Goal: Task Accomplishment & Management: Manage account settings

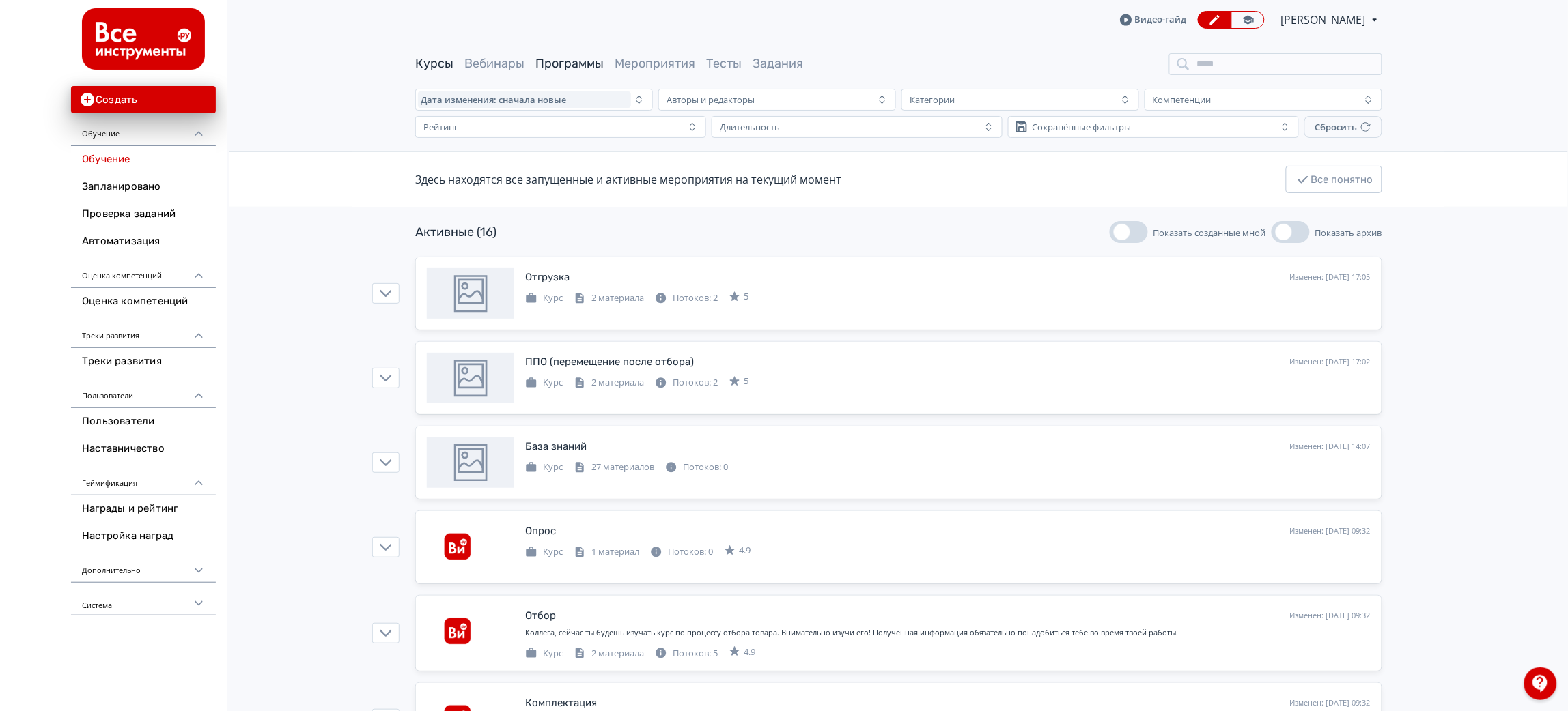
click at [564, 68] on link "Программы" at bounding box center [570, 64] width 68 height 15
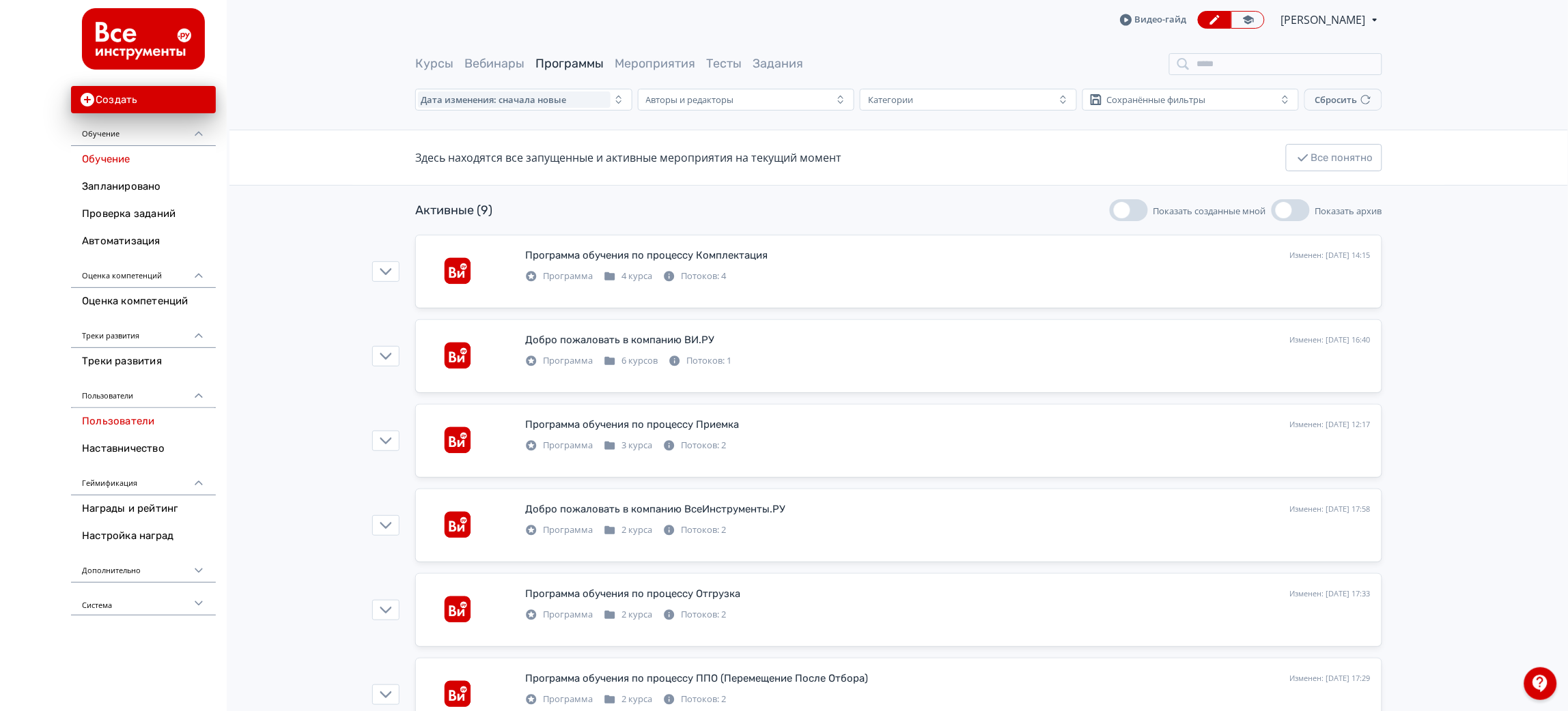
click at [103, 417] on link "Пользователи" at bounding box center [143, 422] width 145 height 27
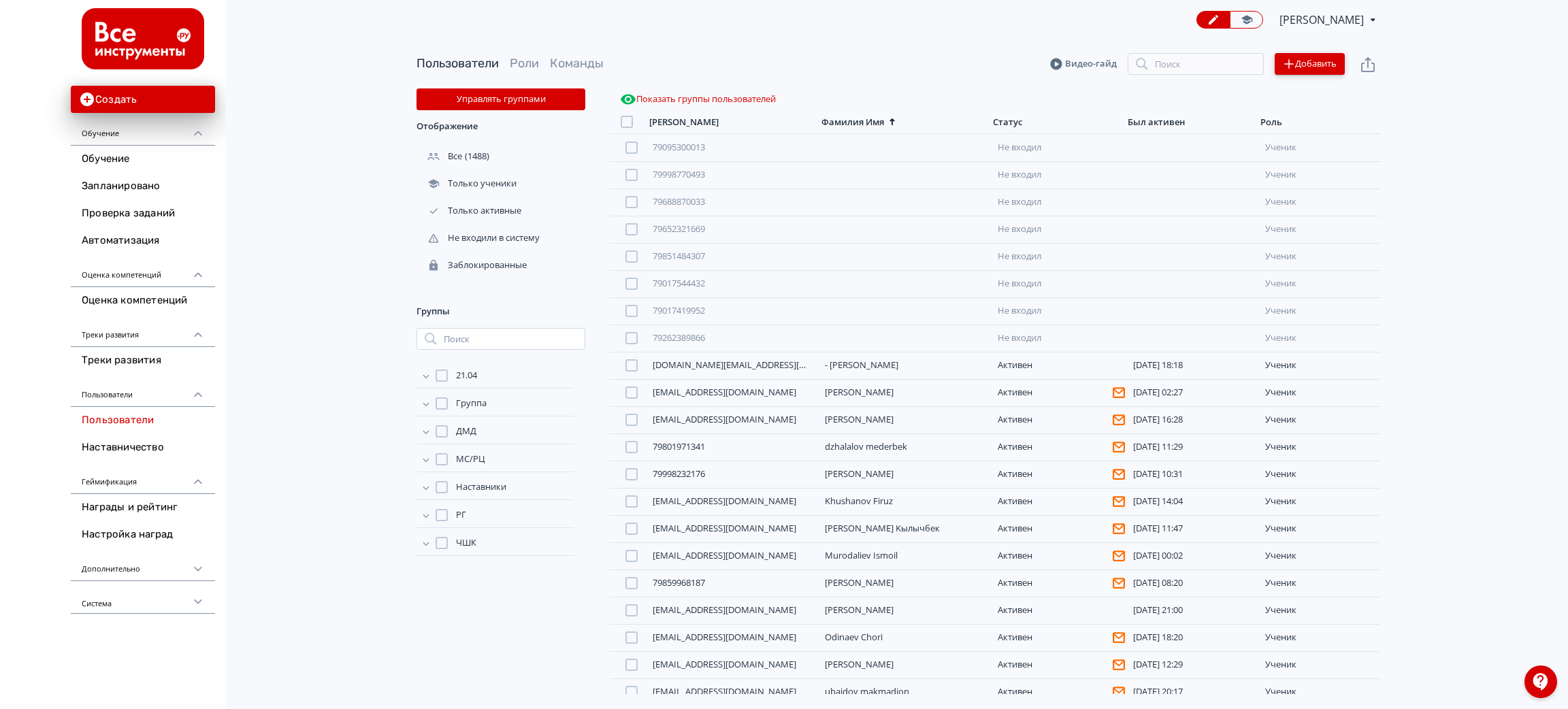
click at [1301, 61] on button "Добавить" at bounding box center [1310, 64] width 70 height 22
click at [1178, 49] on div "Импортировать файлом" at bounding box center [1205, 50] width 127 height 27
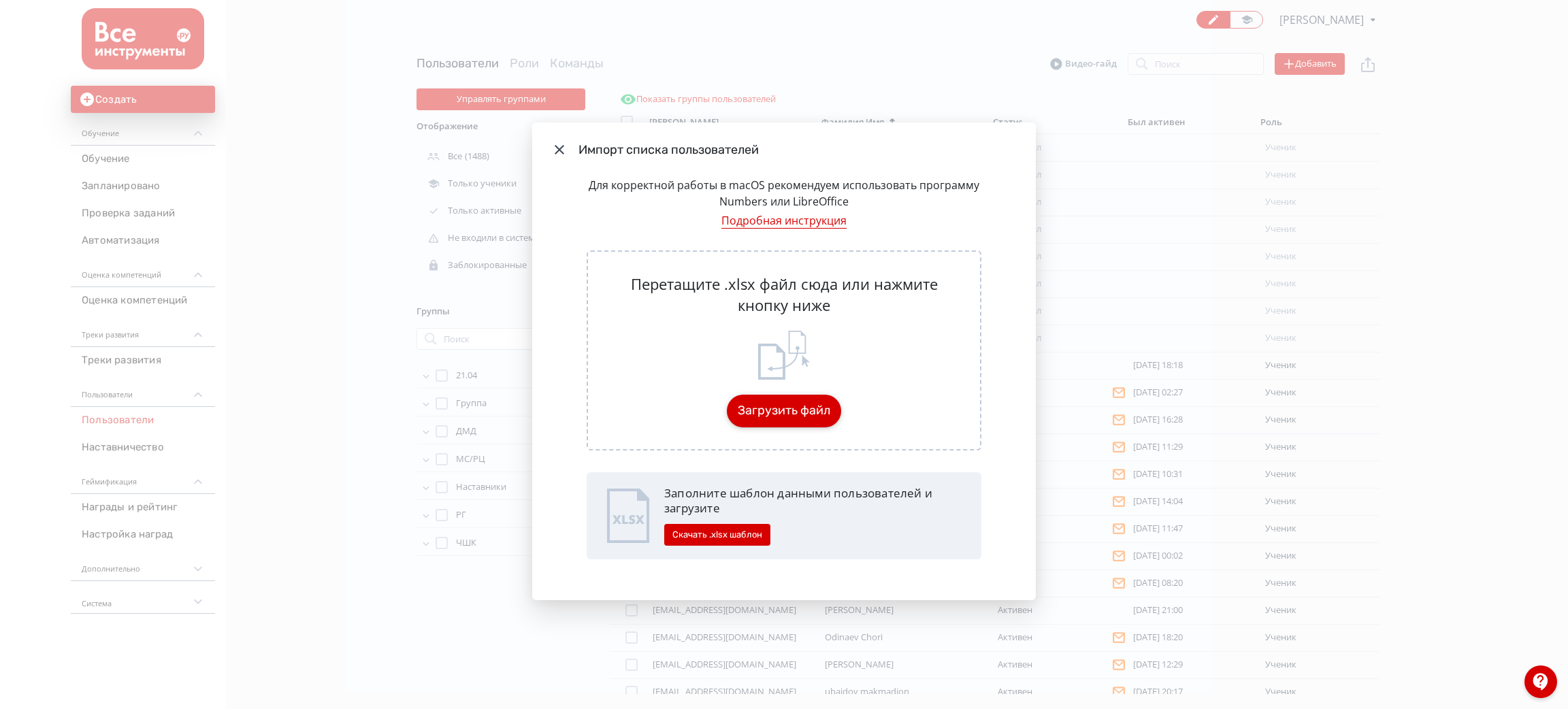
click at [810, 414] on button "Загрузить файл" at bounding box center [784, 411] width 114 height 33
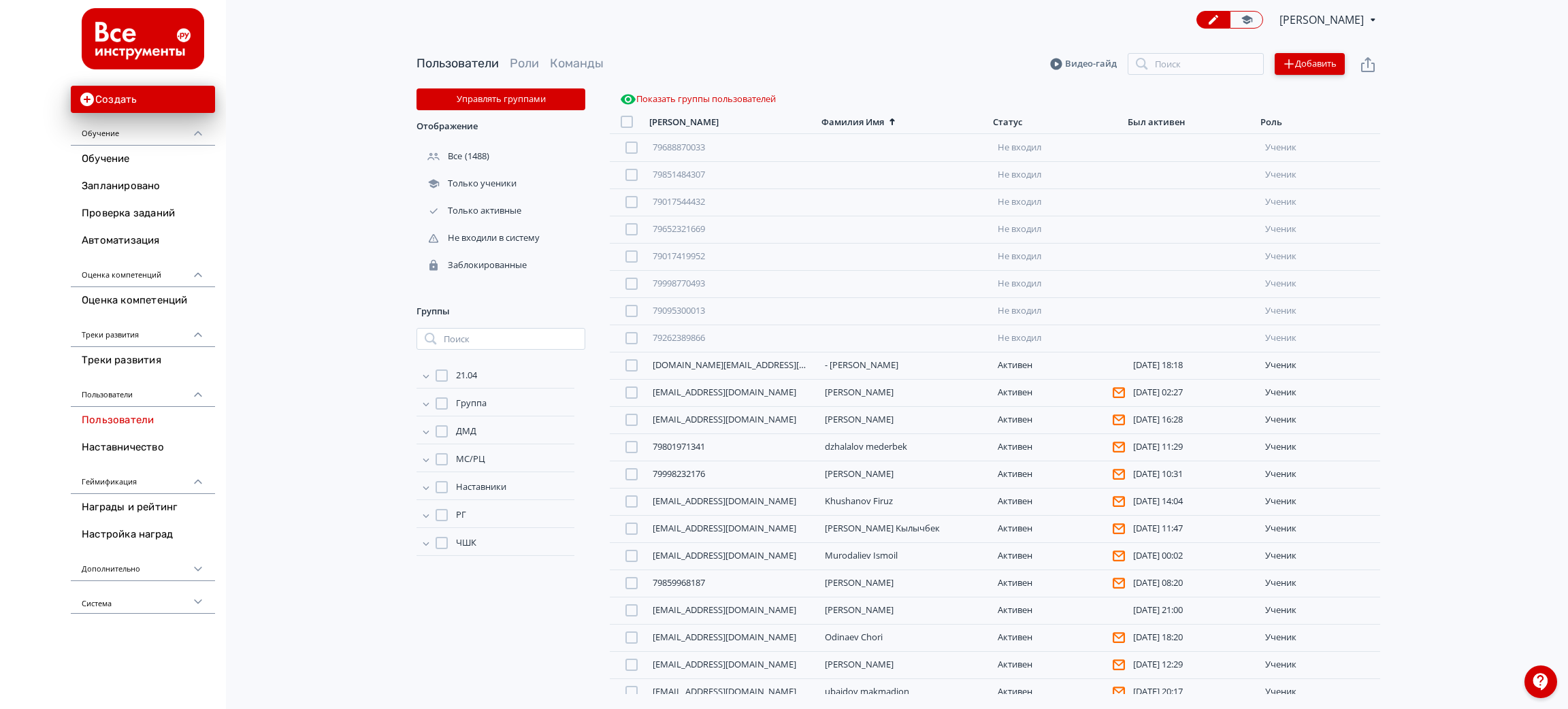
click at [1309, 59] on button "Добавить" at bounding box center [1310, 64] width 70 height 22
click at [1203, 51] on div "Импортировать файлом" at bounding box center [1205, 50] width 127 height 27
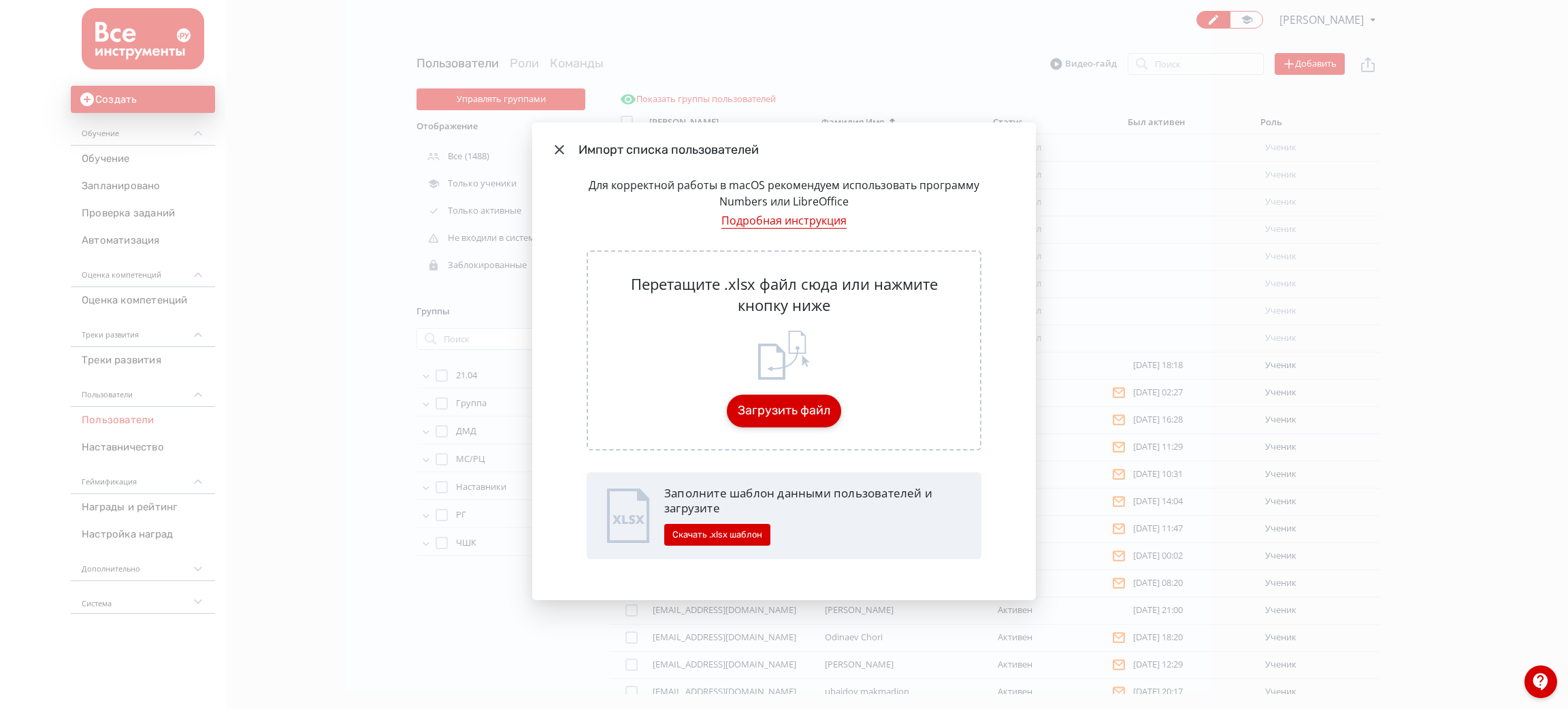
click at [801, 413] on button "Загрузить файл" at bounding box center [784, 411] width 114 height 33
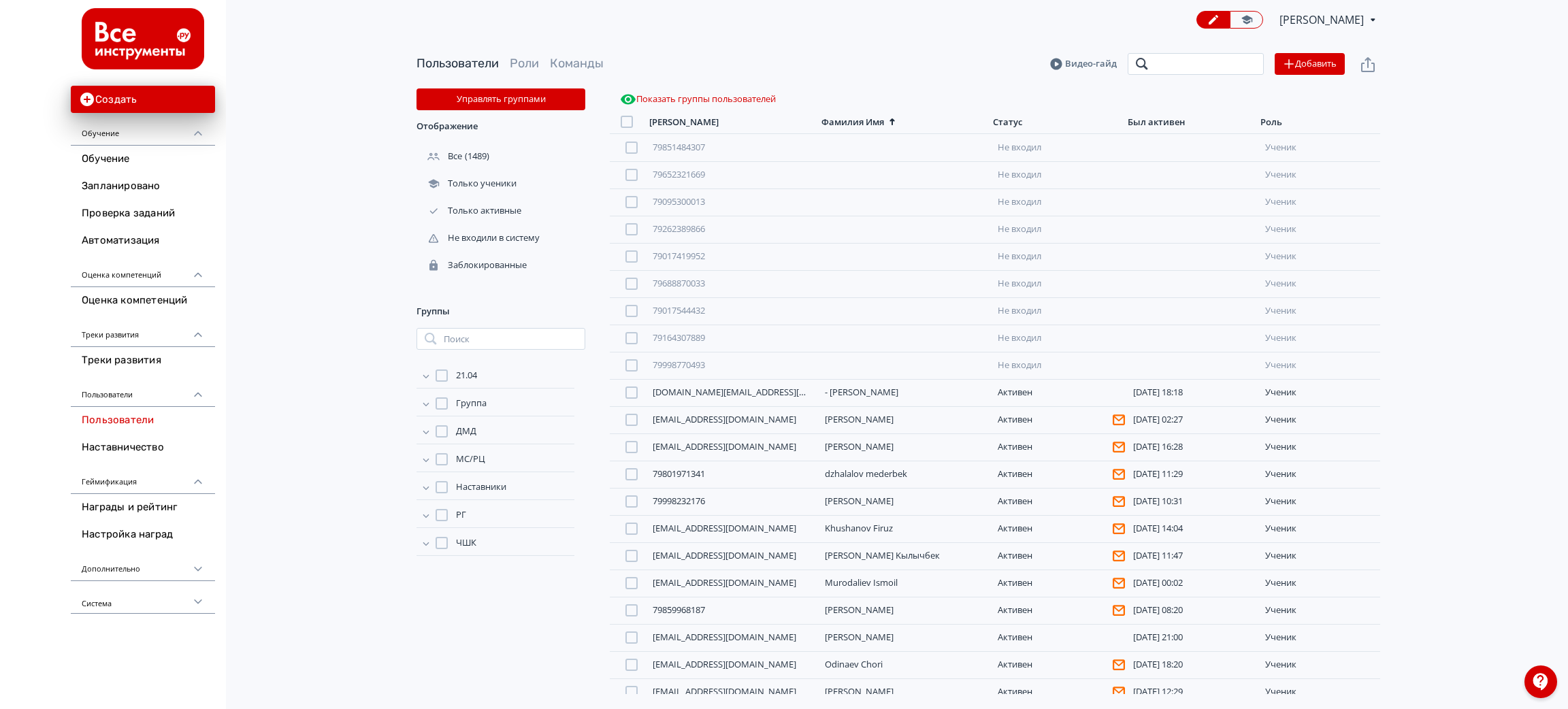
click at [1185, 64] on input "search" at bounding box center [1196, 64] width 136 height 22
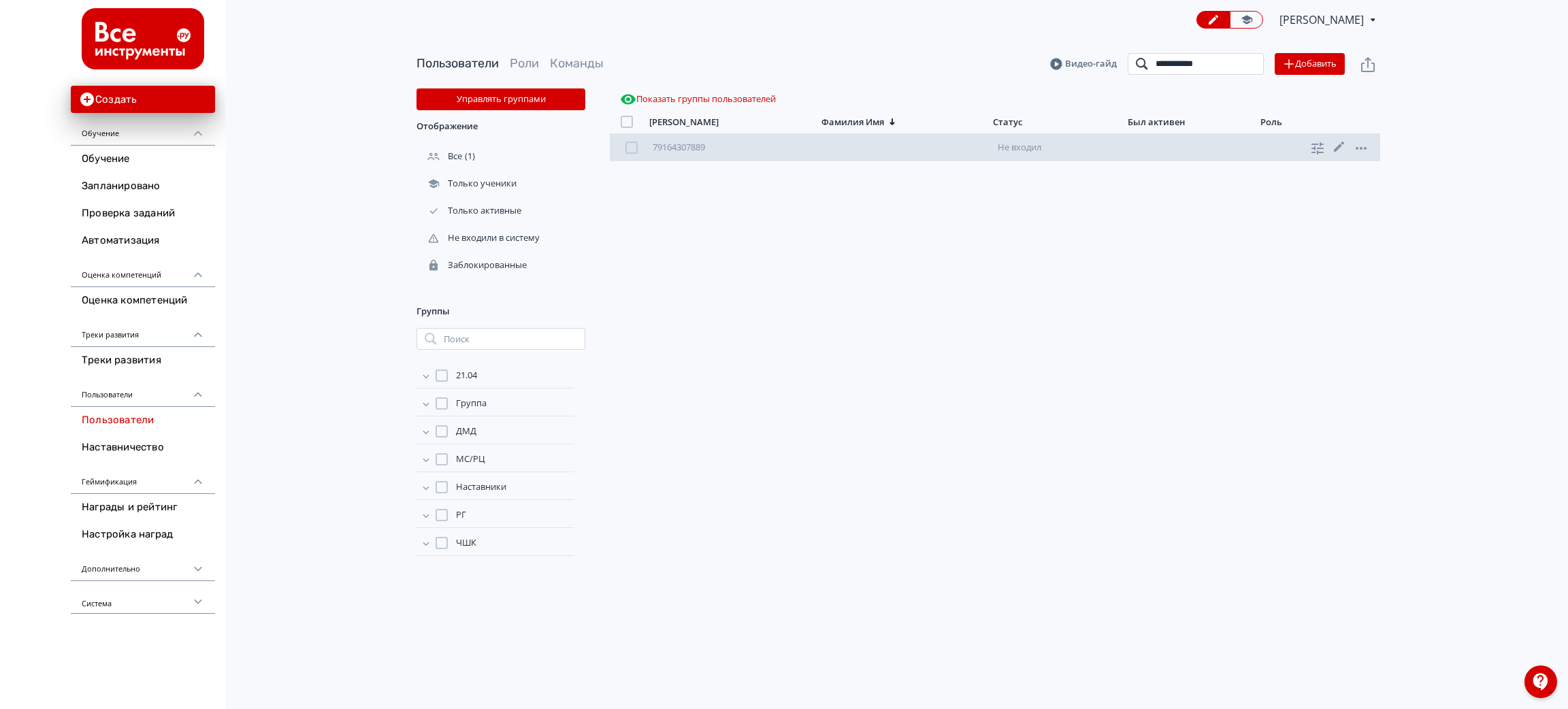
type input "**********"
click at [1328, 151] on link at bounding box center [1320, 147] width 22 height 17
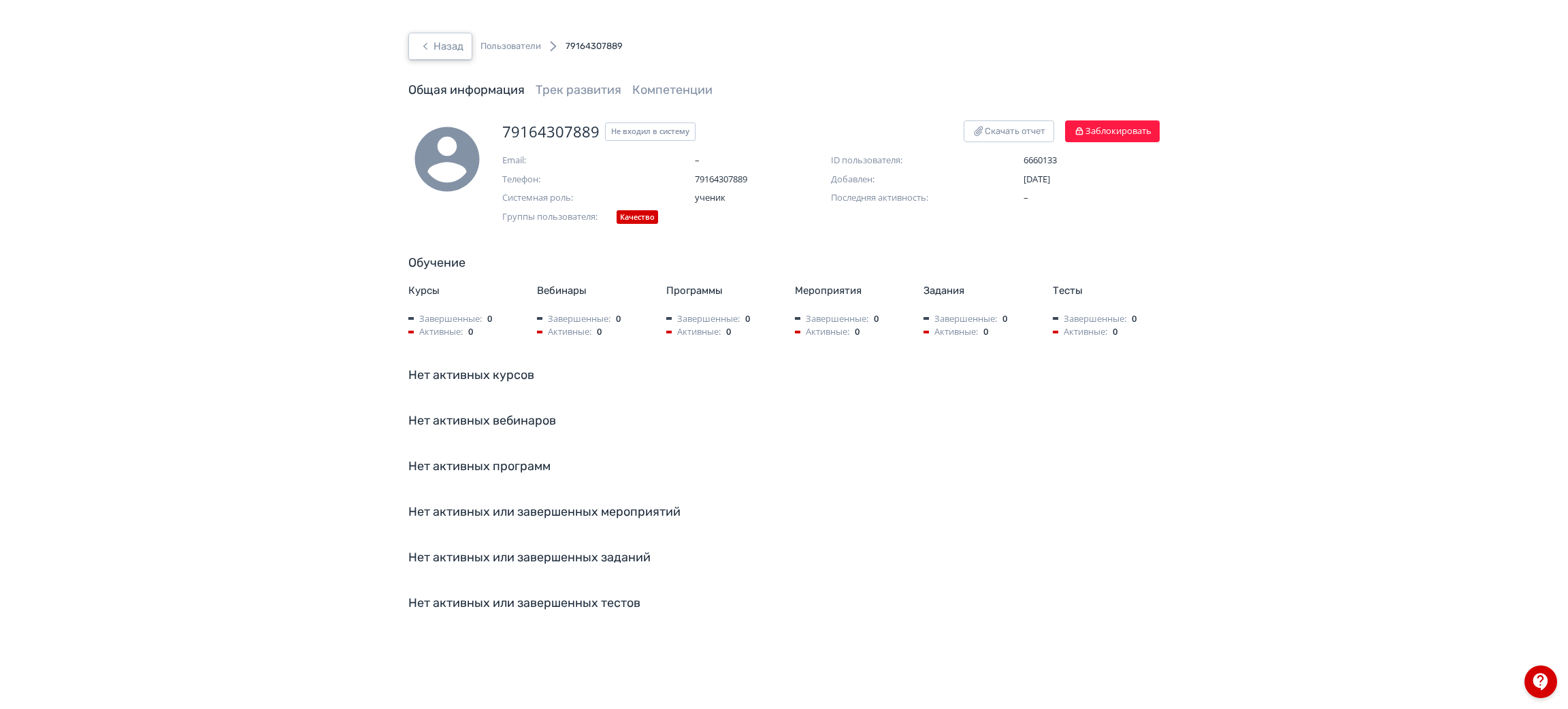
click at [446, 45] on button "Назад" at bounding box center [441, 46] width 64 height 27
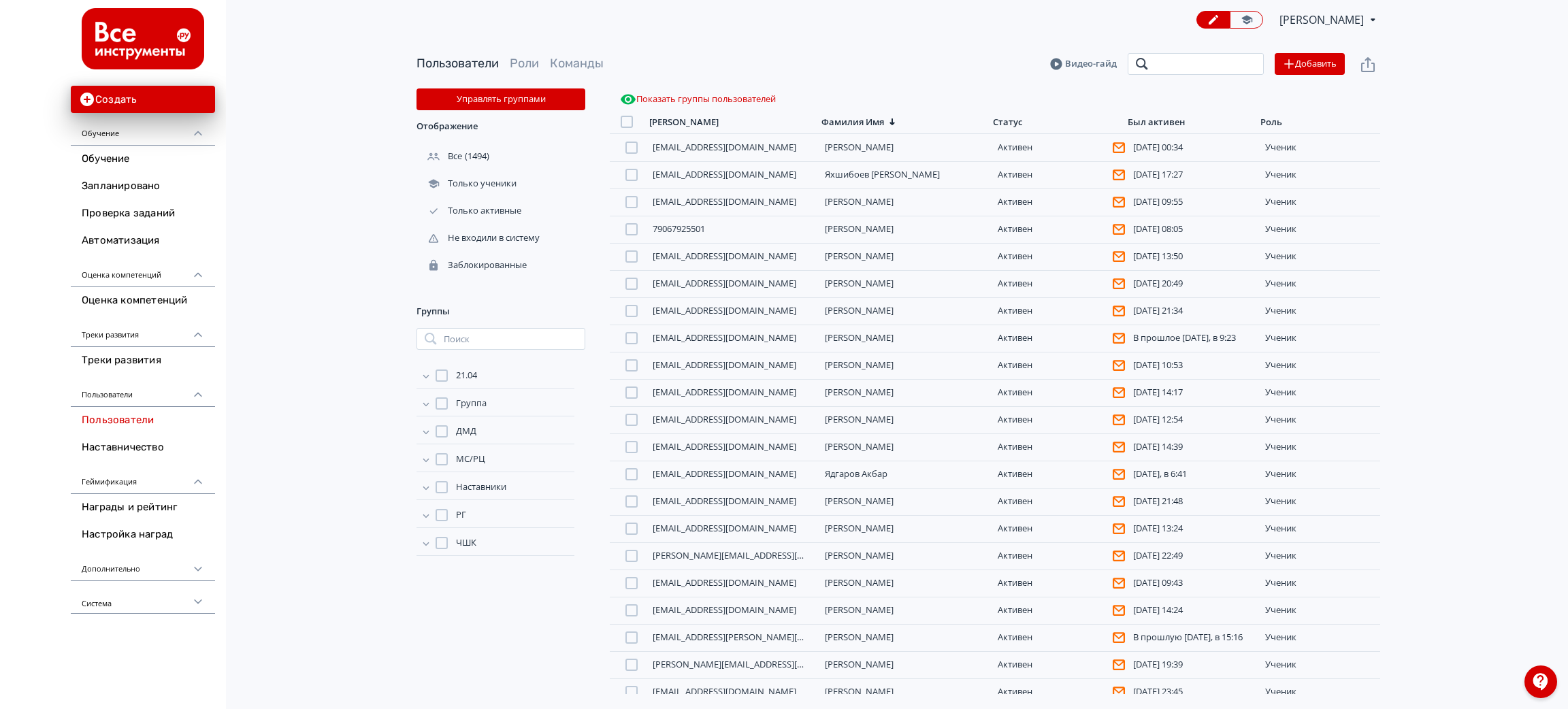
click at [1212, 63] on input "search" at bounding box center [1196, 64] width 136 height 22
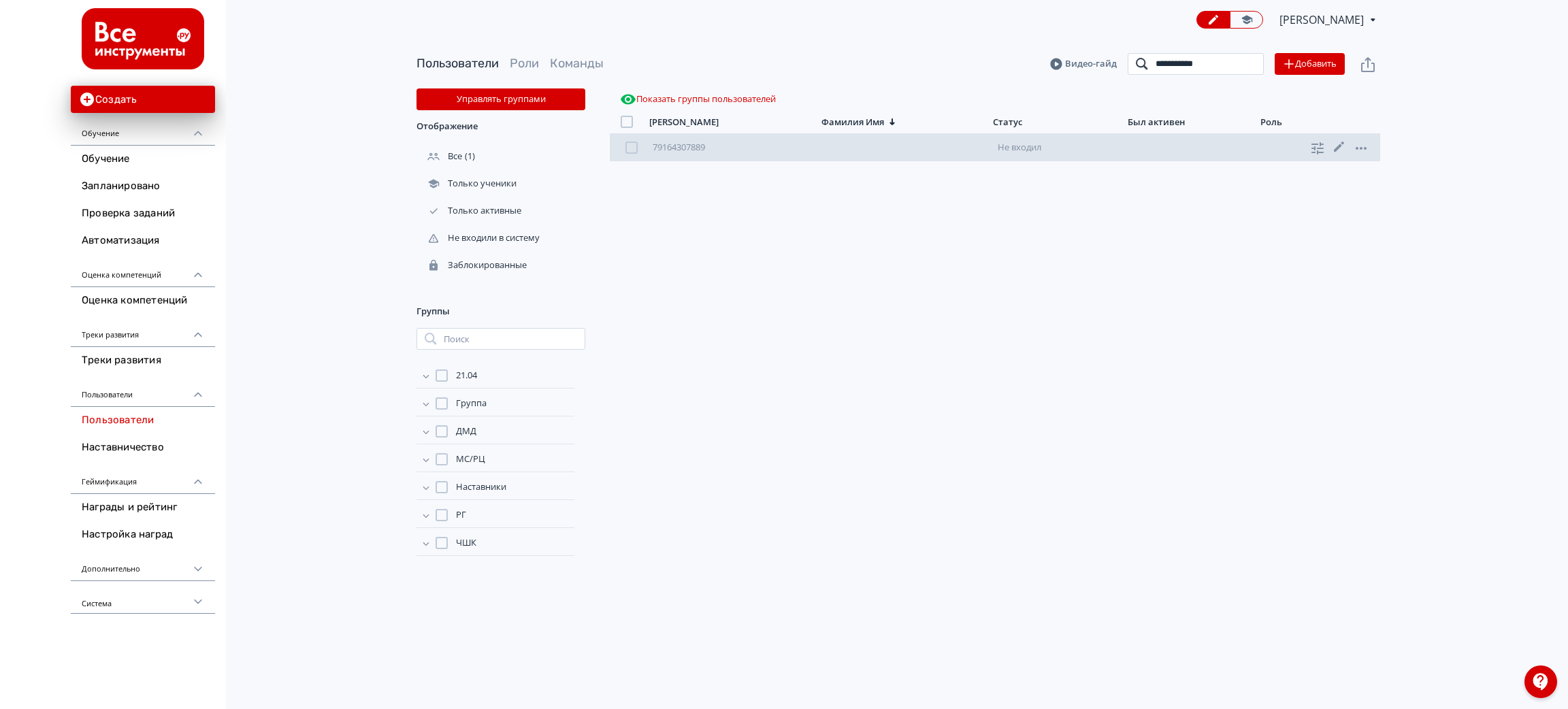
type input "**********"
click at [1337, 149] on icon at bounding box center [1339, 146] width 10 height 10
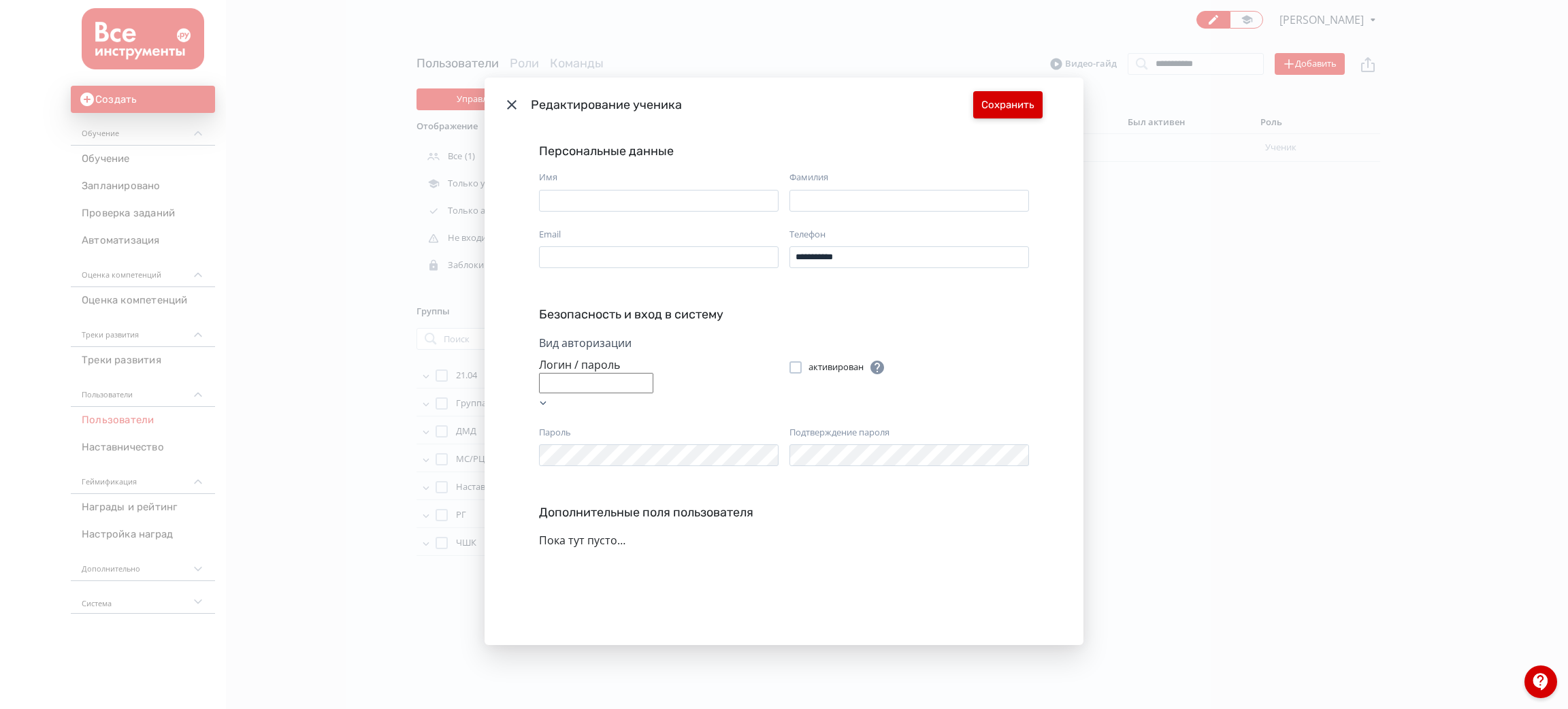
click at [1031, 108] on button "Сохранить" at bounding box center [1008, 105] width 70 height 27
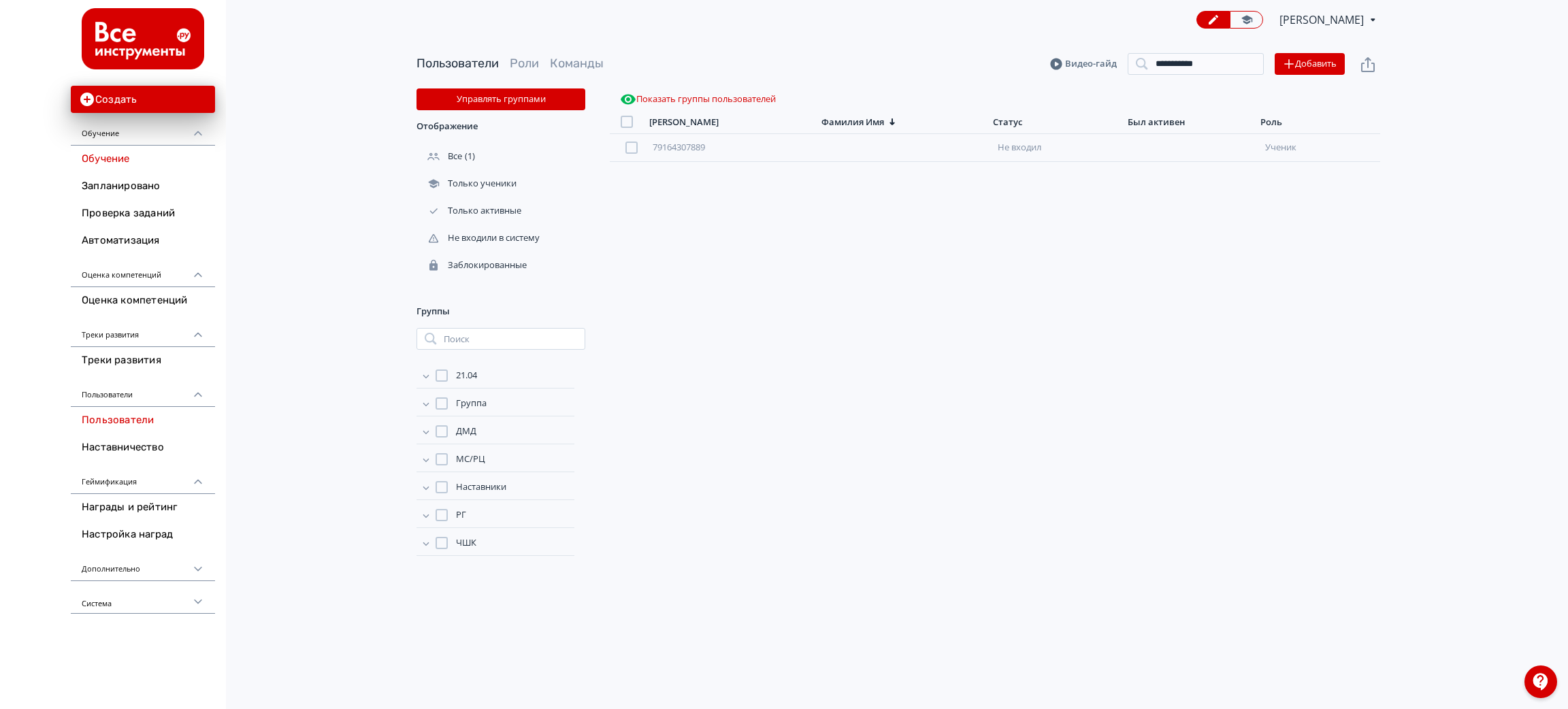
click at [148, 156] on link "Обучение" at bounding box center [143, 159] width 144 height 27
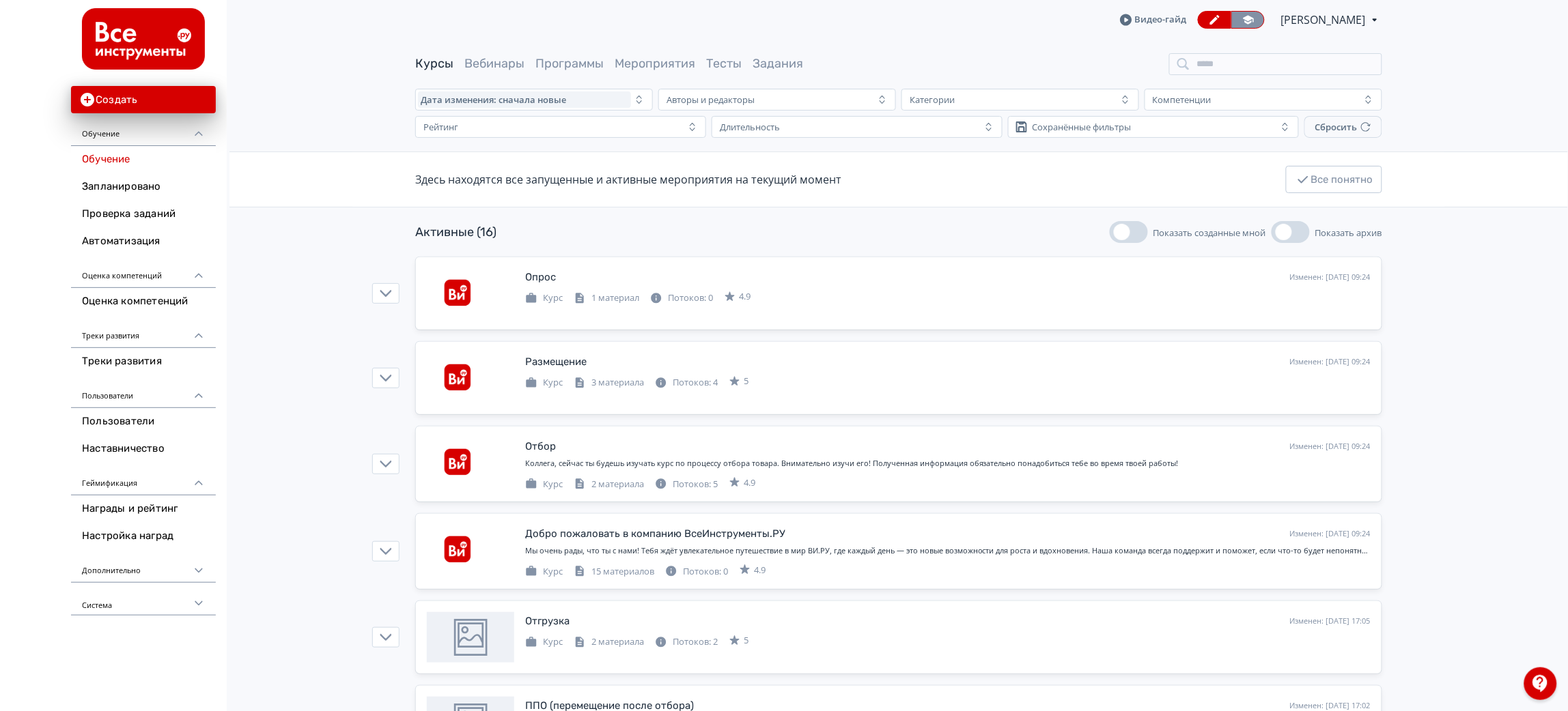
click at [1242, 17] on icon at bounding box center [1248, 20] width 12 height 12
